Goal: Information Seeking & Learning: Learn about a topic

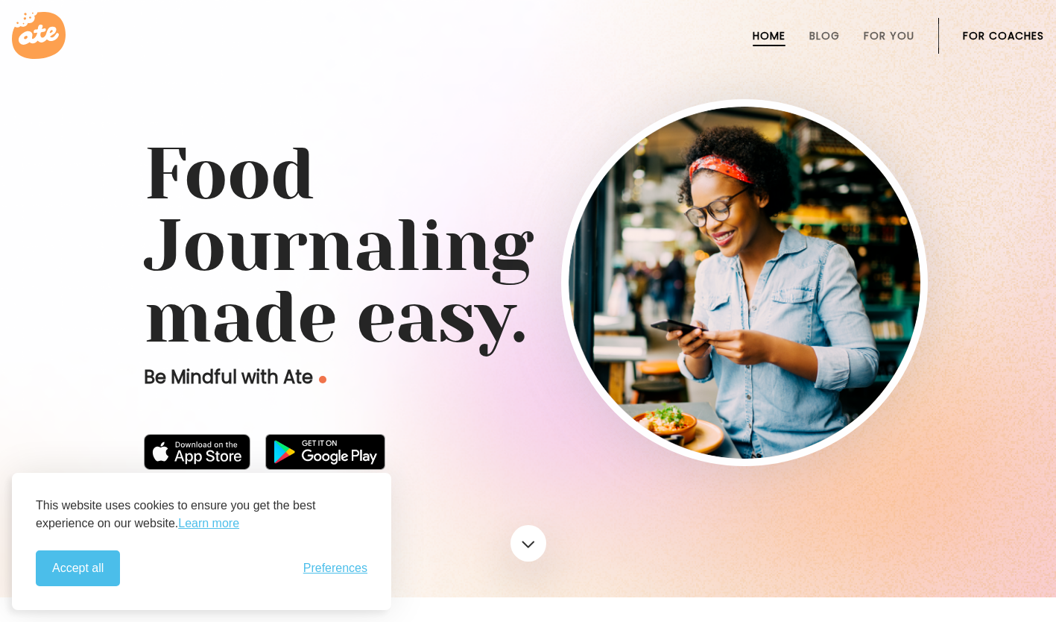
click at [88, 570] on button "Accept all" at bounding box center [78, 568] width 84 height 36
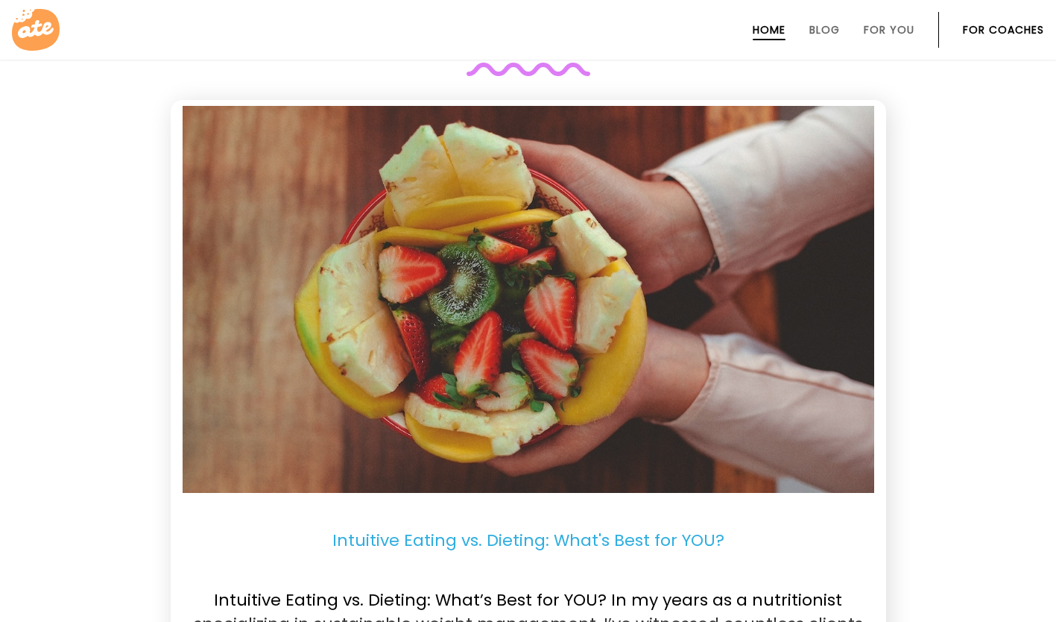
scroll to position [2851, 0]
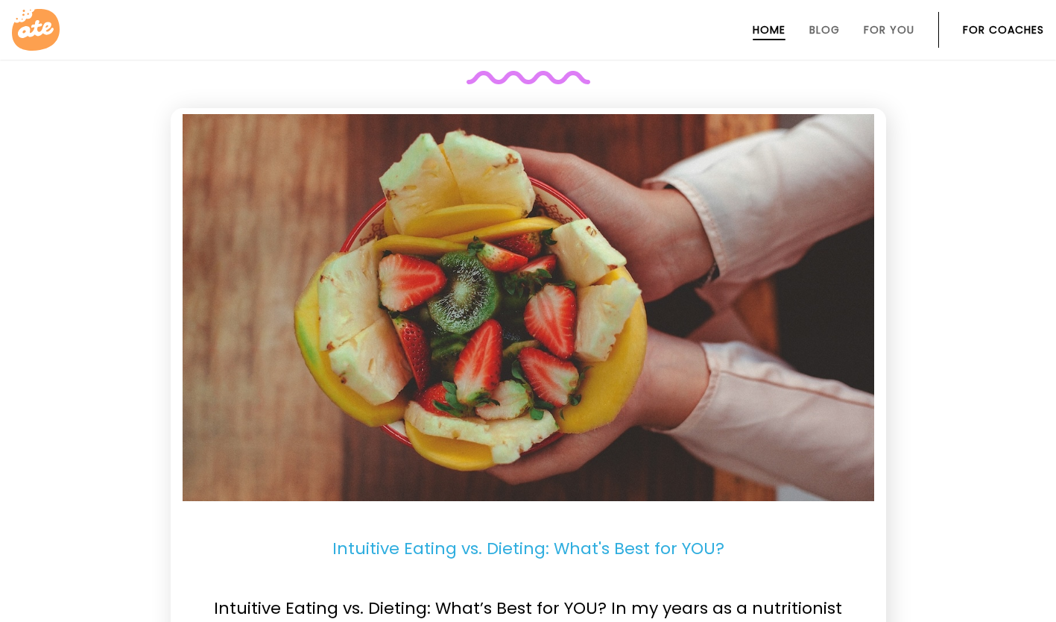
click at [799, 333] on img at bounding box center [529, 307] width 692 height 387
click at [807, 335] on img at bounding box center [529, 307] width 692 height 387
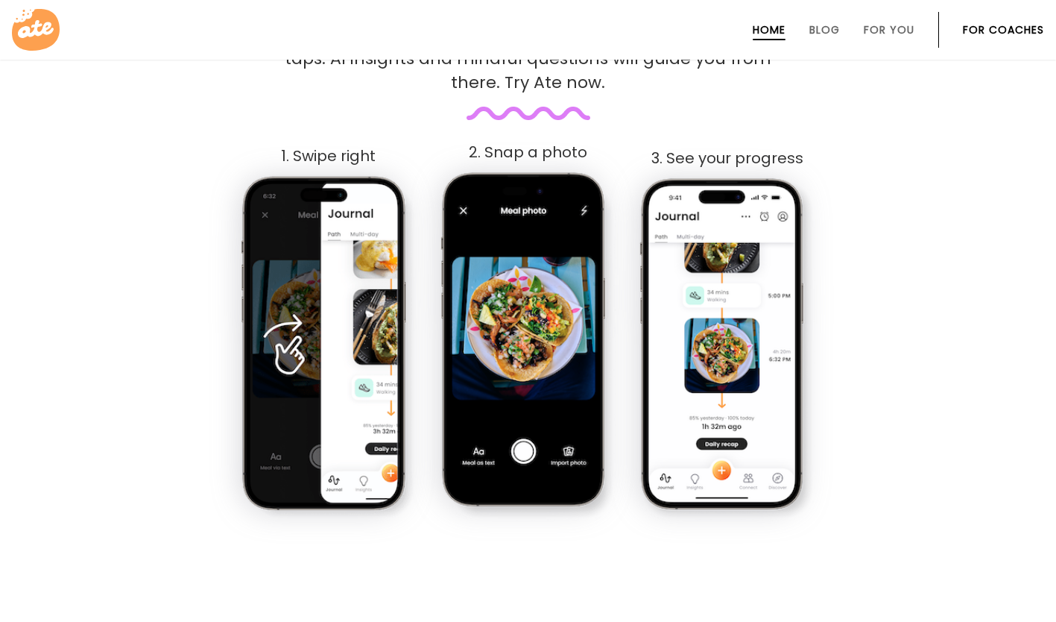
scroll to position [807, 0]
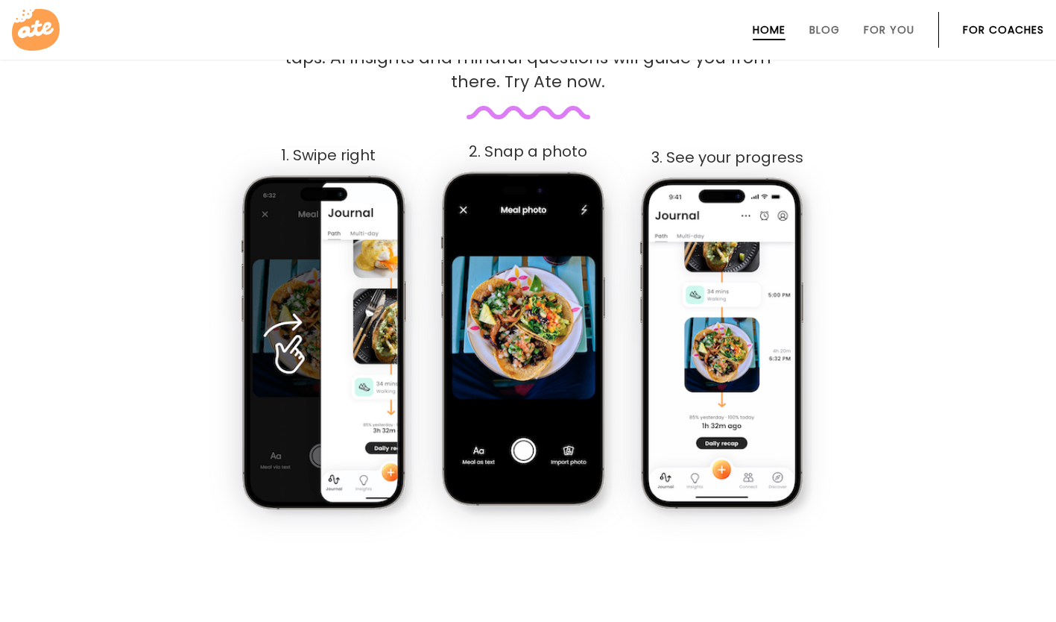
click at [342, 389] on img at bounding box center [328, 346] width 177 height 347
click at [323, 371] on img at bounding box center [328, 346] width 177 height 347
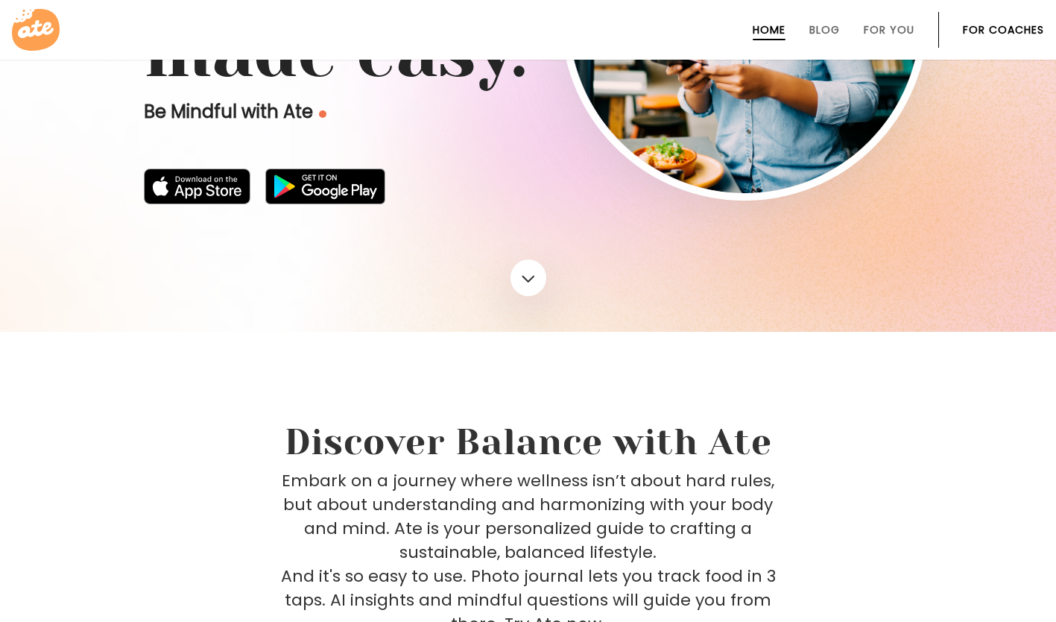
scroll to position [0, 0]
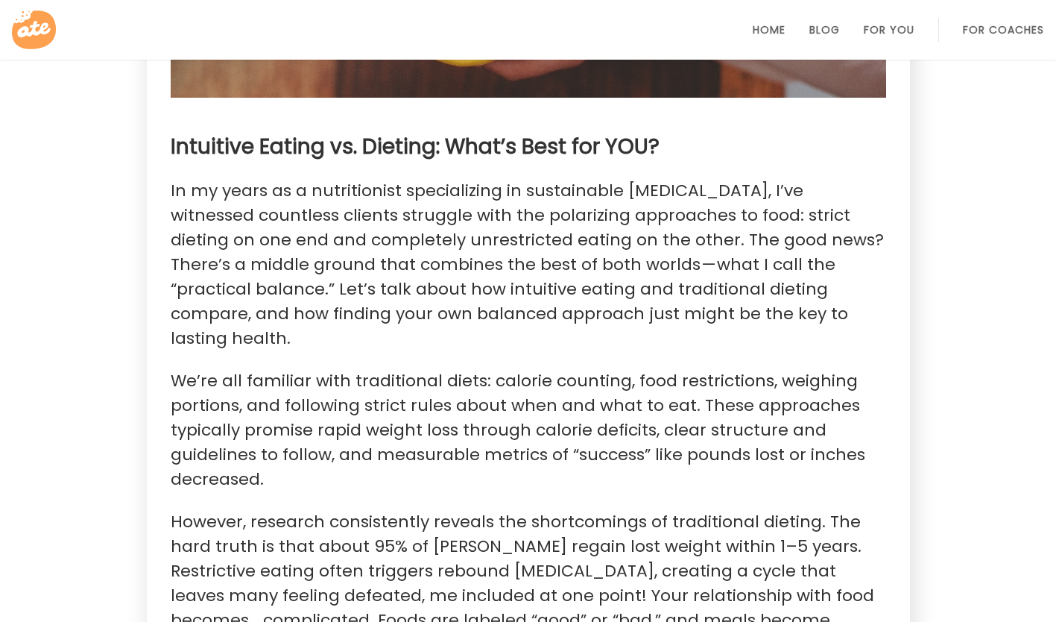
scroll to position [609, 0]
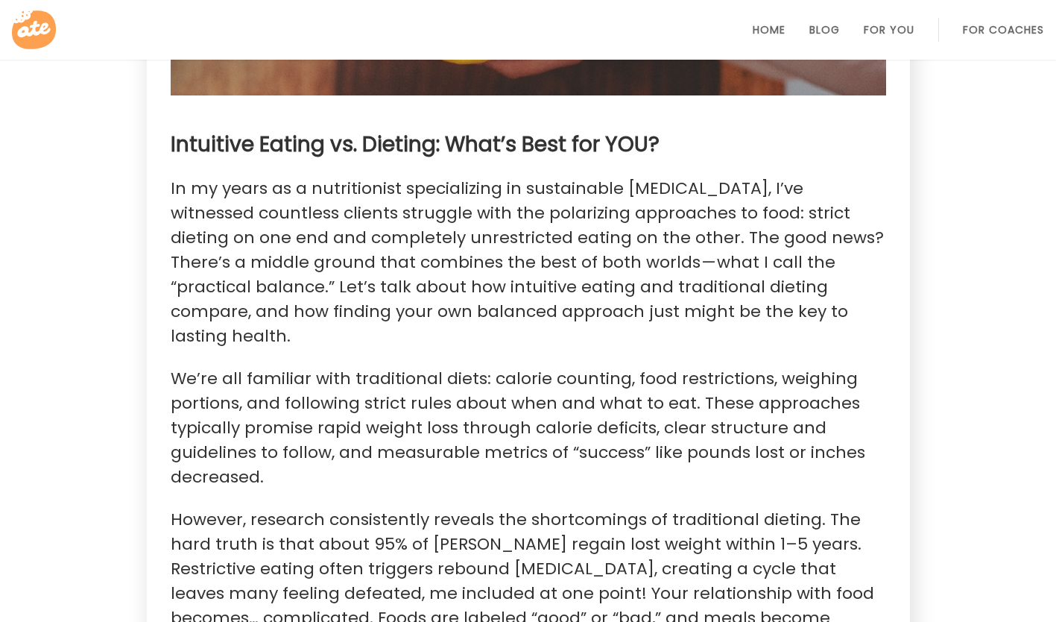
click at [702, 312] on p "In my years as a nutritionist specializing in sustainable weight management, I’…" at bounding box center [529, 262] width 716 height 172
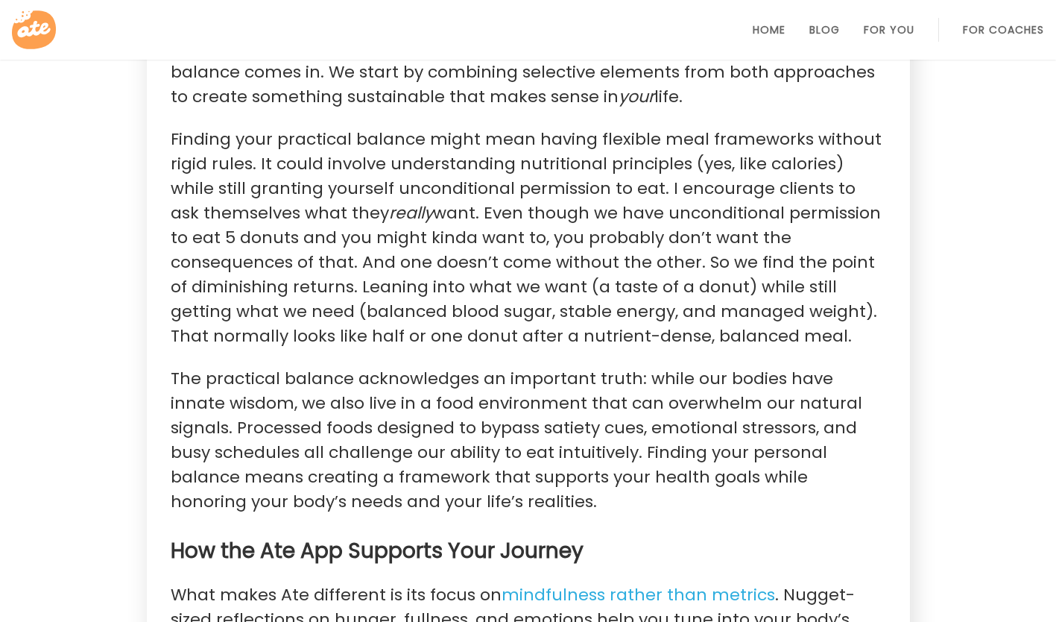
scroll to position [1518, 0]
